Goal: Information Seeking & Learning: Learn about a topic

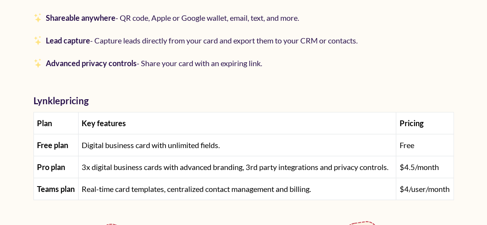
scroll to position [1731, 0]
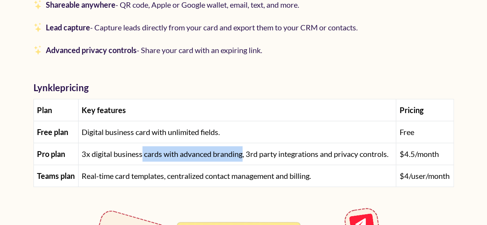
drag, startPoint x: 141, startPoint y: 153, endPoint x: 243, endPoint y: 152, distance: 101.9
click at [243, 152] on span "3x digital business cards with advanced branding, 3rd party integrations and pr…" at bounding box center [235, 153] width 307 height 9
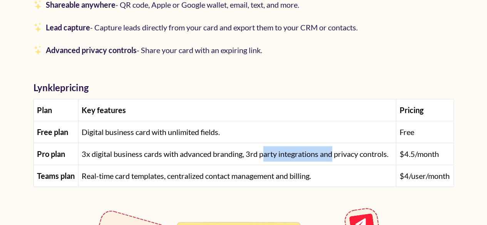
drag, startPoint x: 264, startPoint y: 152, endPoint x: 337, endPoint y: 153, distance: 72.7
click at [333, 153] on span "3x digital business cards with advanced branding, 3rd party integrations and pr…" at bounding box center [235, 153] width 307 height 9
click at [338, 153] on span "3x digital business cards with advanced branding, 3rd party integrations and pr…" at bounding box center [235, 153] width 307 height 9
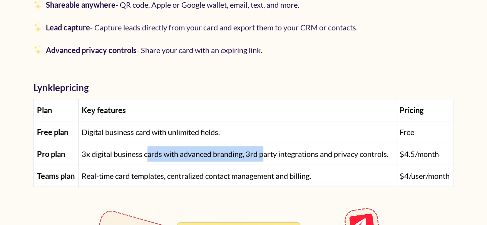
drag, startPoint x: 148, startPoint y: 155, endPoint x: 270, endPoint y: 153, distance: 122.3
click at [268, 153] on span "3x digital business cards with advanced branding, 3rd party integrations and pr…" at bounding box center [235, 153] width 307 height 9
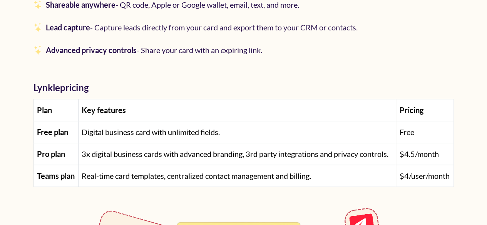
click at [270, 153] on span "3x digital business cards with advanced branding, 3rd party integrations and pr…" at bounding box center [235, 153] width 307 height 9
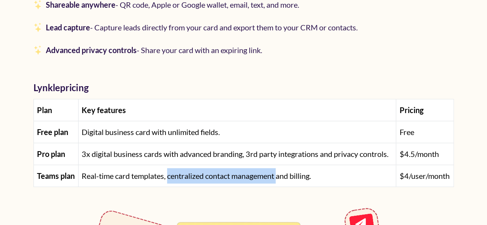
drag, startPoint x: 169, startPoint y: 175, endPoint x: 282, endPoint y: 172, distance: 112.4
click at [282, 172] on span "Real-time card templates, centralized contact management and billing." at bounding box center [196, 175] width 229 height 9
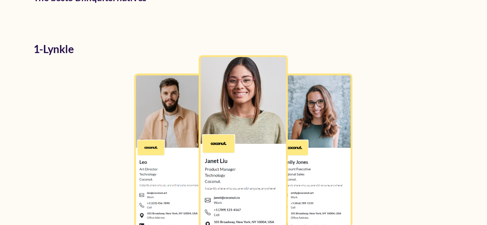
scroll to position [1346, 0]
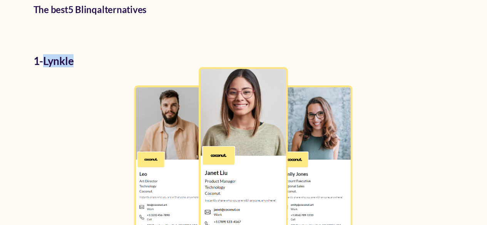
drag, startPoint x: 47, startPoint y: 60, endPoint x: 85, endPoint y: 65, distance: 38.4
click at [85, 65] on h2 "1 - Lynkle" at bounding box center [243, 61] width 420 height 12
copy h2 "Lynkle"
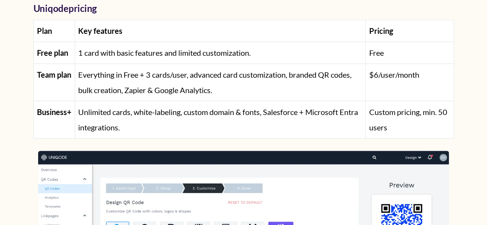
scroll to position [6154, 0]
